Goal: Find specific page/section: Find specific page/section

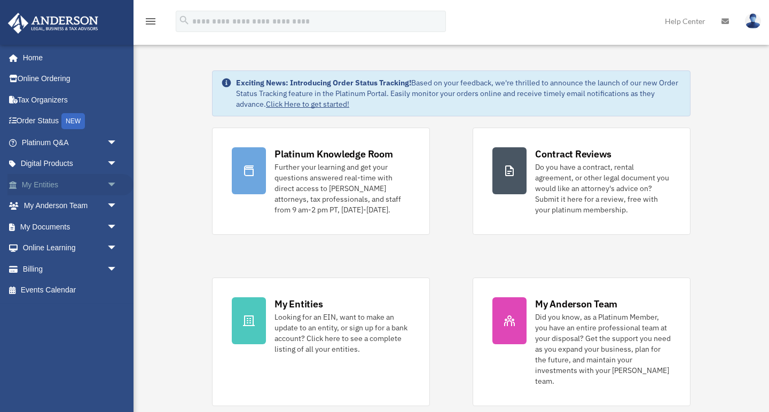
click at [62, 182] on link "My Entities arrow_drop_down" at bounding box center [70, 184] width 126 height 21
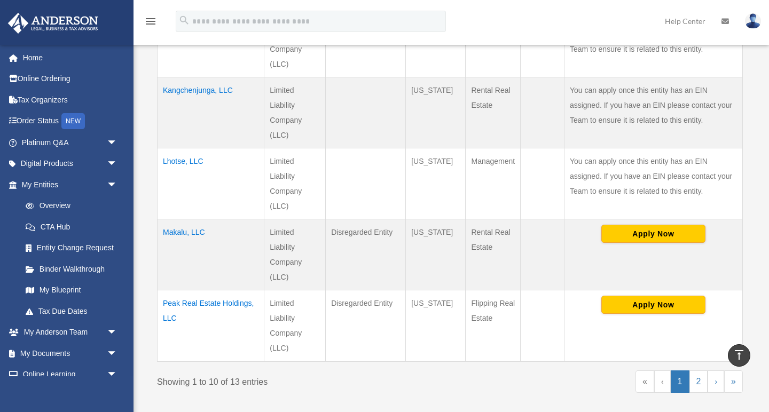
scroll to position [689, 0]
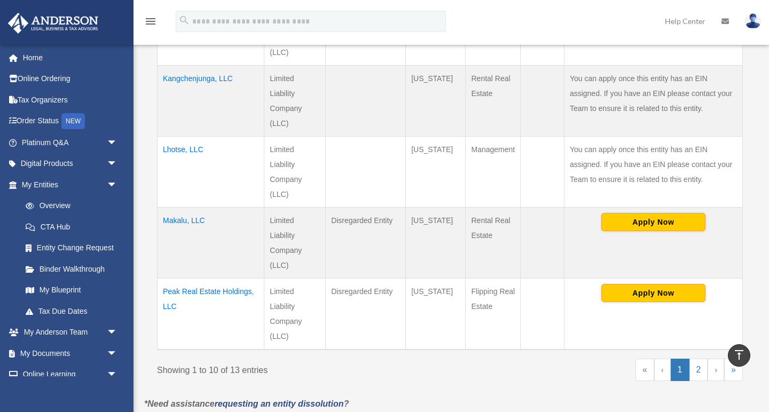
click at [193, 290] on td "Peak Real Estate Holdings, LLC" at bounding box center [211, 314] width 107 height 72
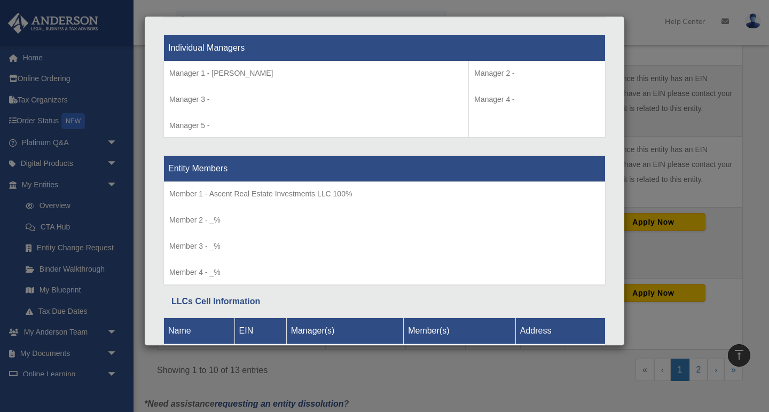
scroll to position [995, 0]
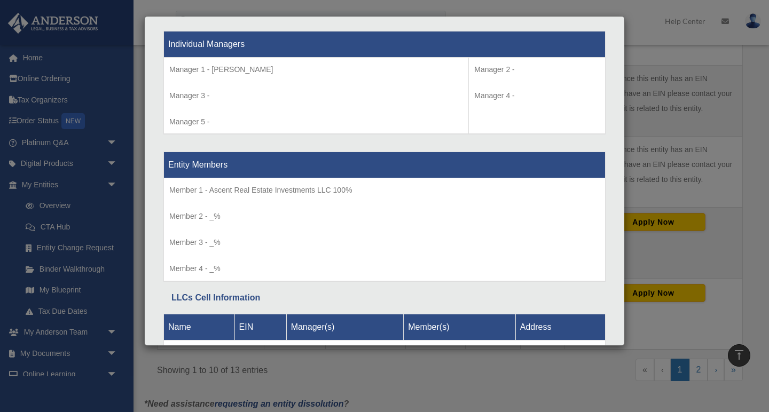
click at [663, 185] on div "Details × Articles Sent Organizational Date" at bounding box center [384, 206] width 769 height 412
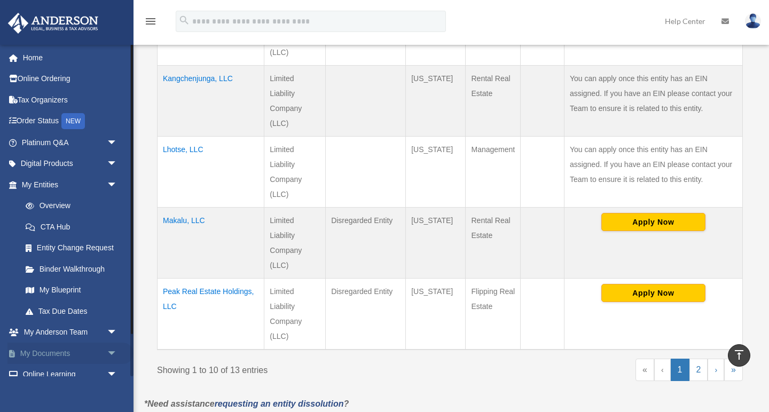
click at [40, 352] on link "My Documents arrow_drop_down" at bounding box center [70, 353] width 126 height 21
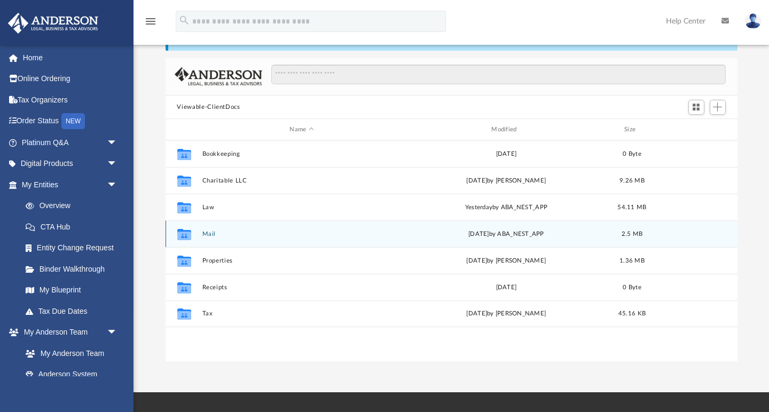
scroll to position [51, 0]
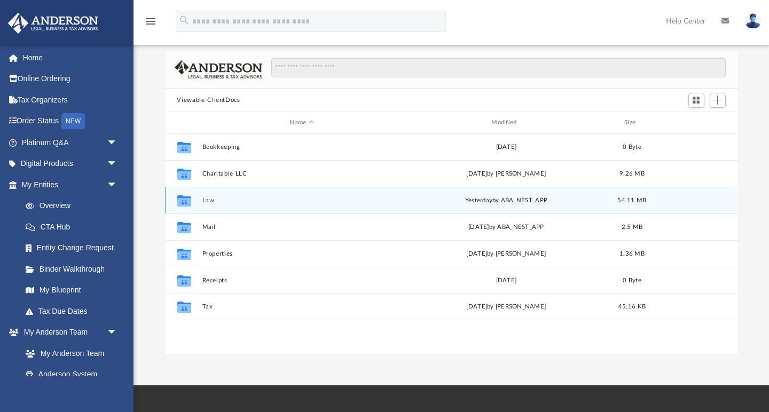
click at [191, 204] on icon "Collaborated Folder" at bounding box center [183, 200] width 17 height 17
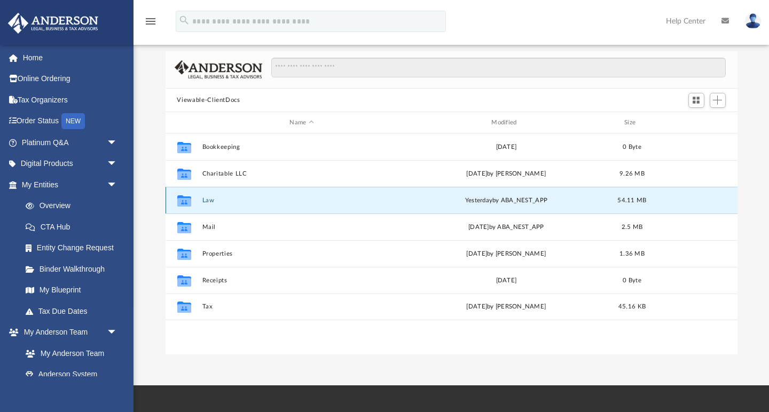
click at [206, 201] on button "Law" at bounding box center [302, 200] width 200 height 7
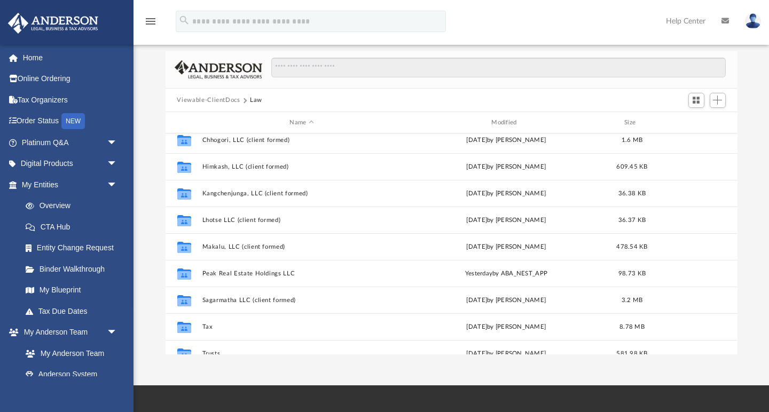
scroll to position [116, 0]
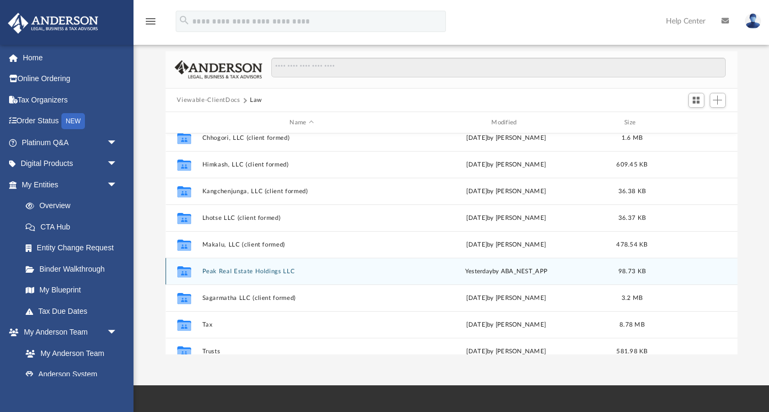
click at [262, 272] on button "Peak Real Estate Holdings LLC" at bounding box center [302, 271] width 200 height 7
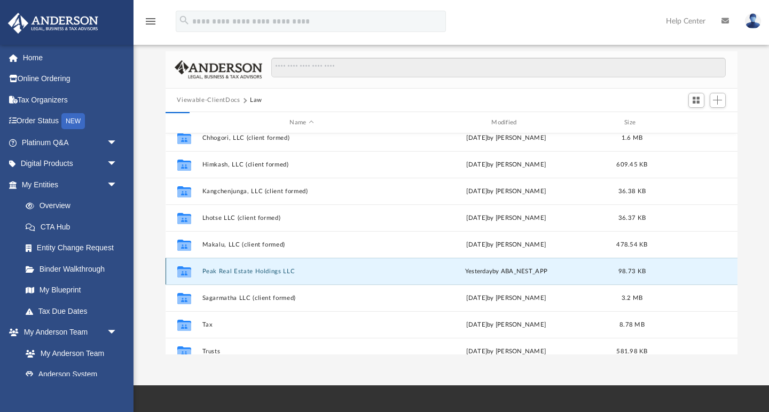
scroll to position [0, 0]
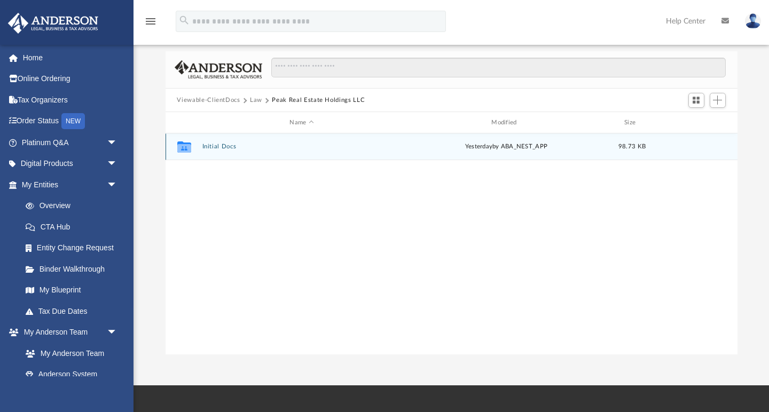
click at [230, 144] on button "Initial Docs" at bounding box center [302, 147] width 200 height 7
